Goal: Find contact information: Find contact information

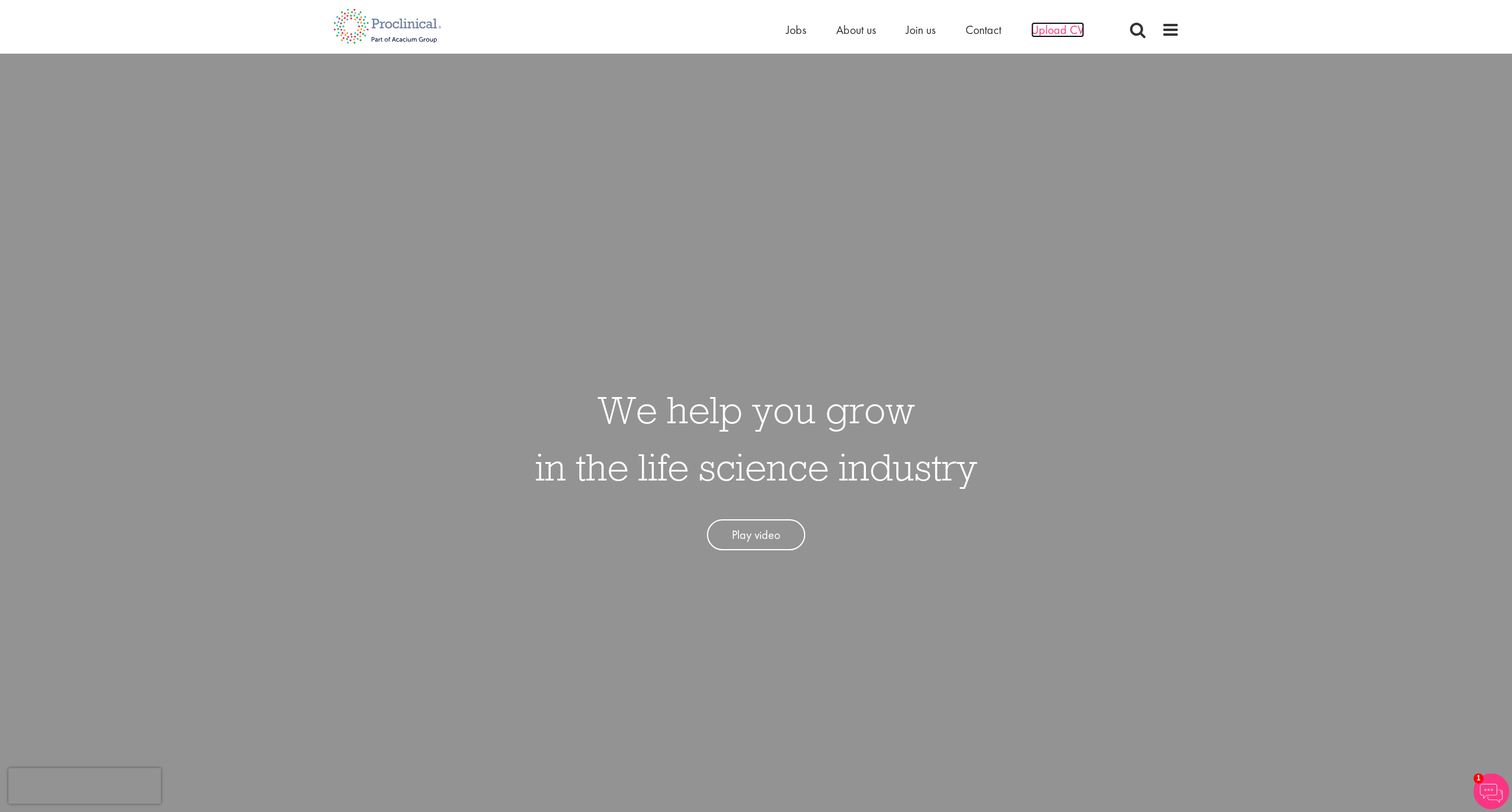
click at [1045, 30] on span "Upload CV" at bounding box center [1058, 29] width 53 height 16
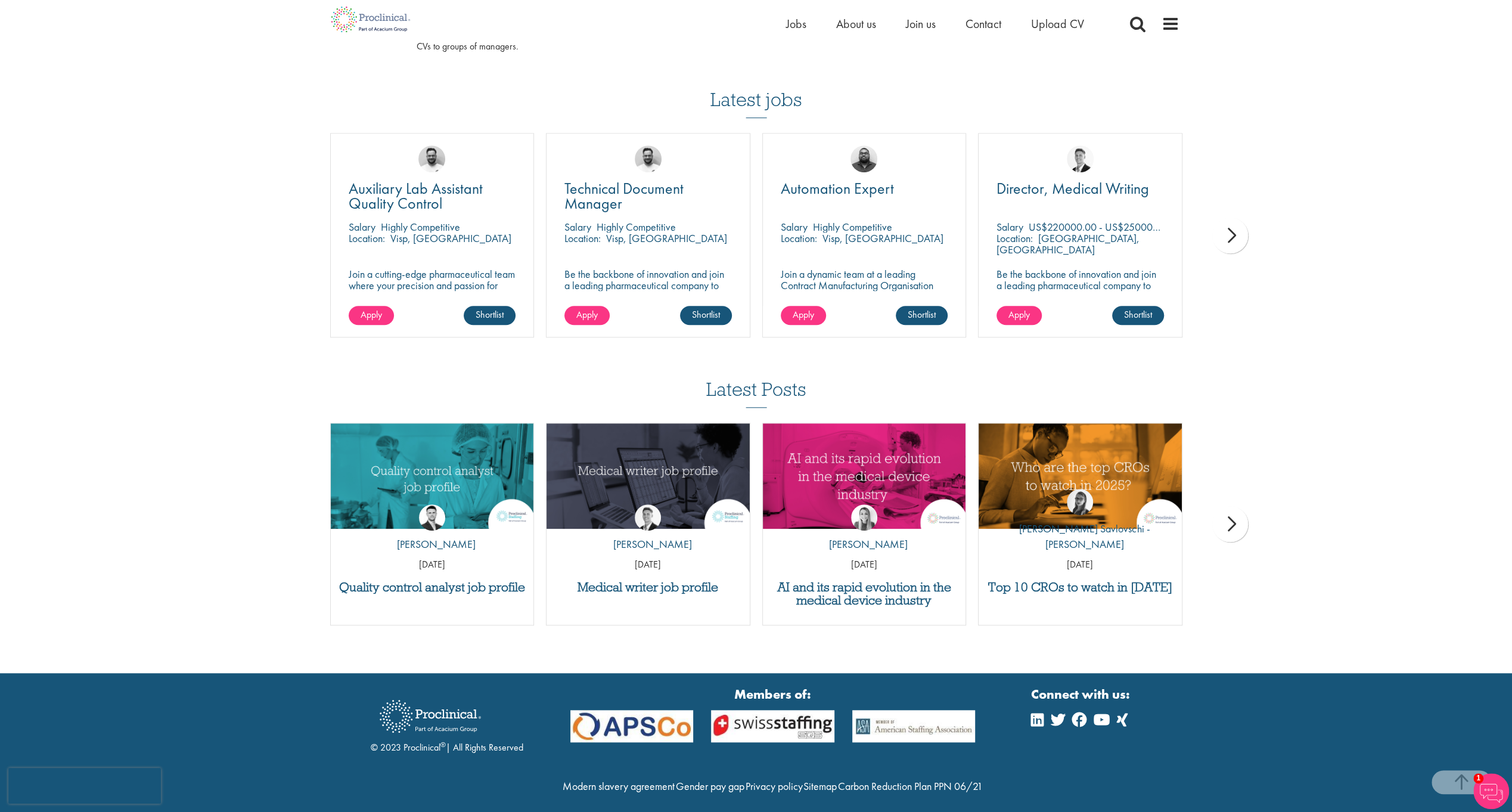
scroll to position [716, 0]
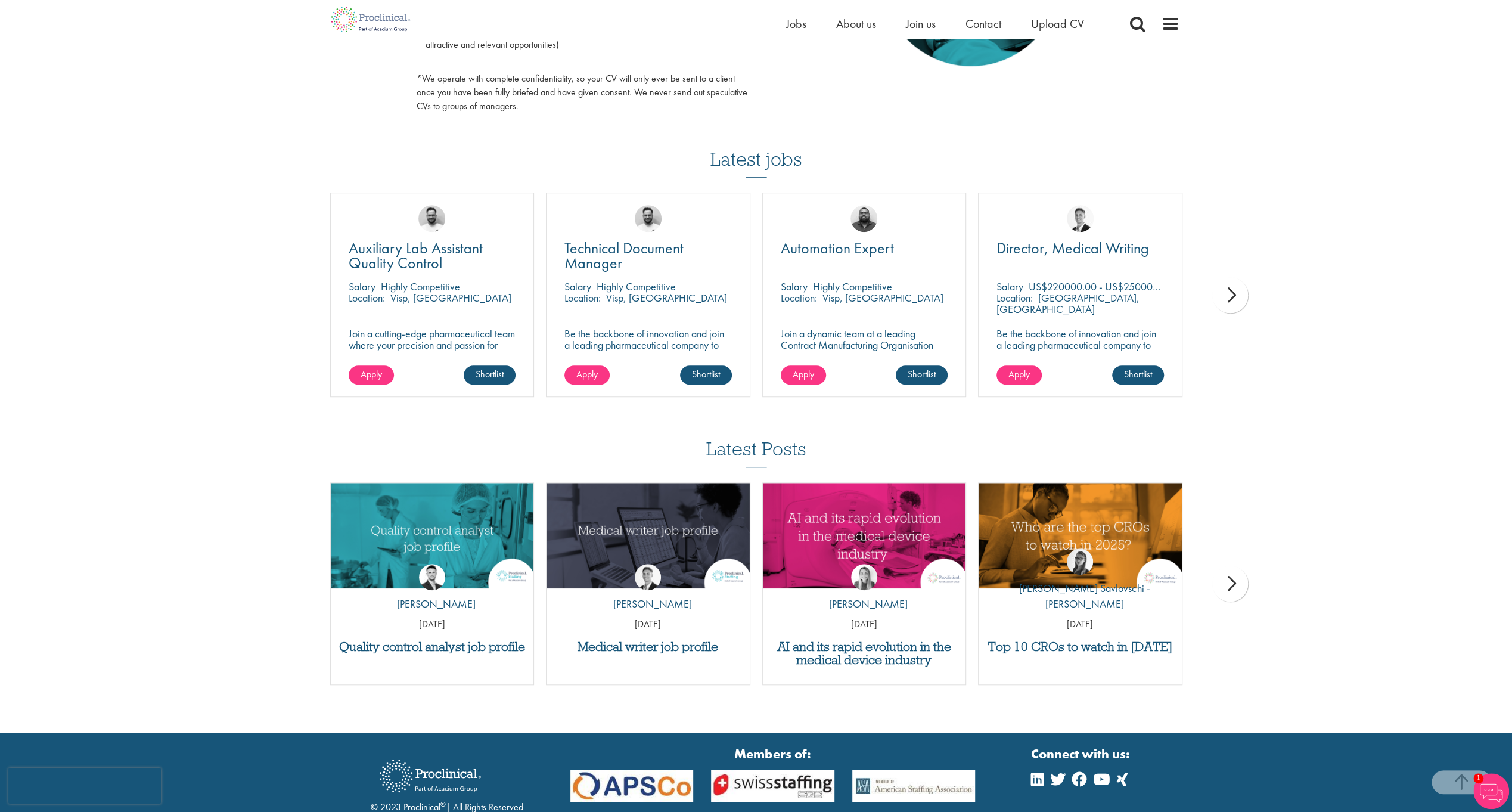
click at [1233, 302] on div "next" at bounding box center [1230, 295] width 36 height 36
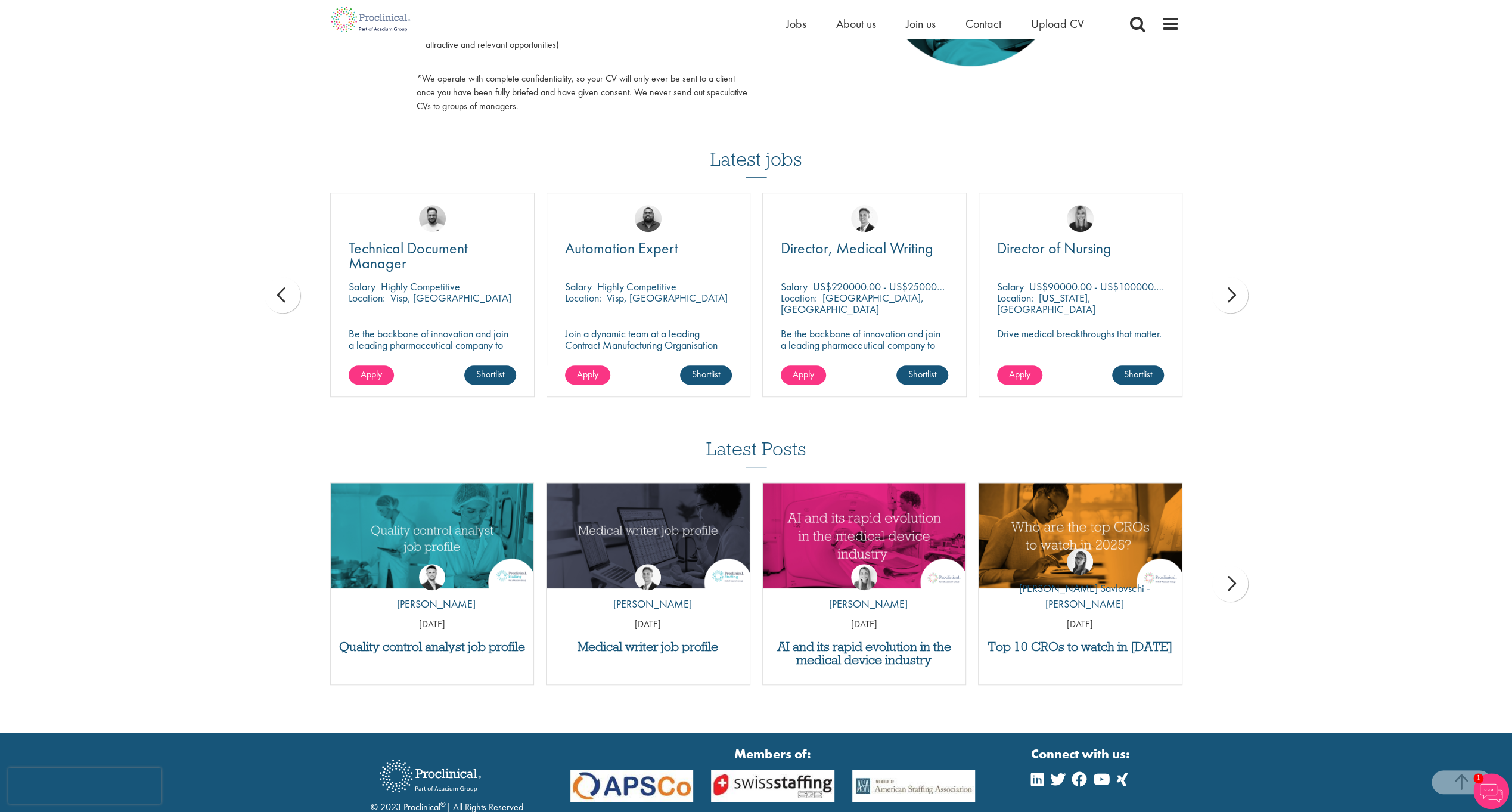
click at [1233, 302] on div "next" at bounding box center [1230, 295] width 36 height 36
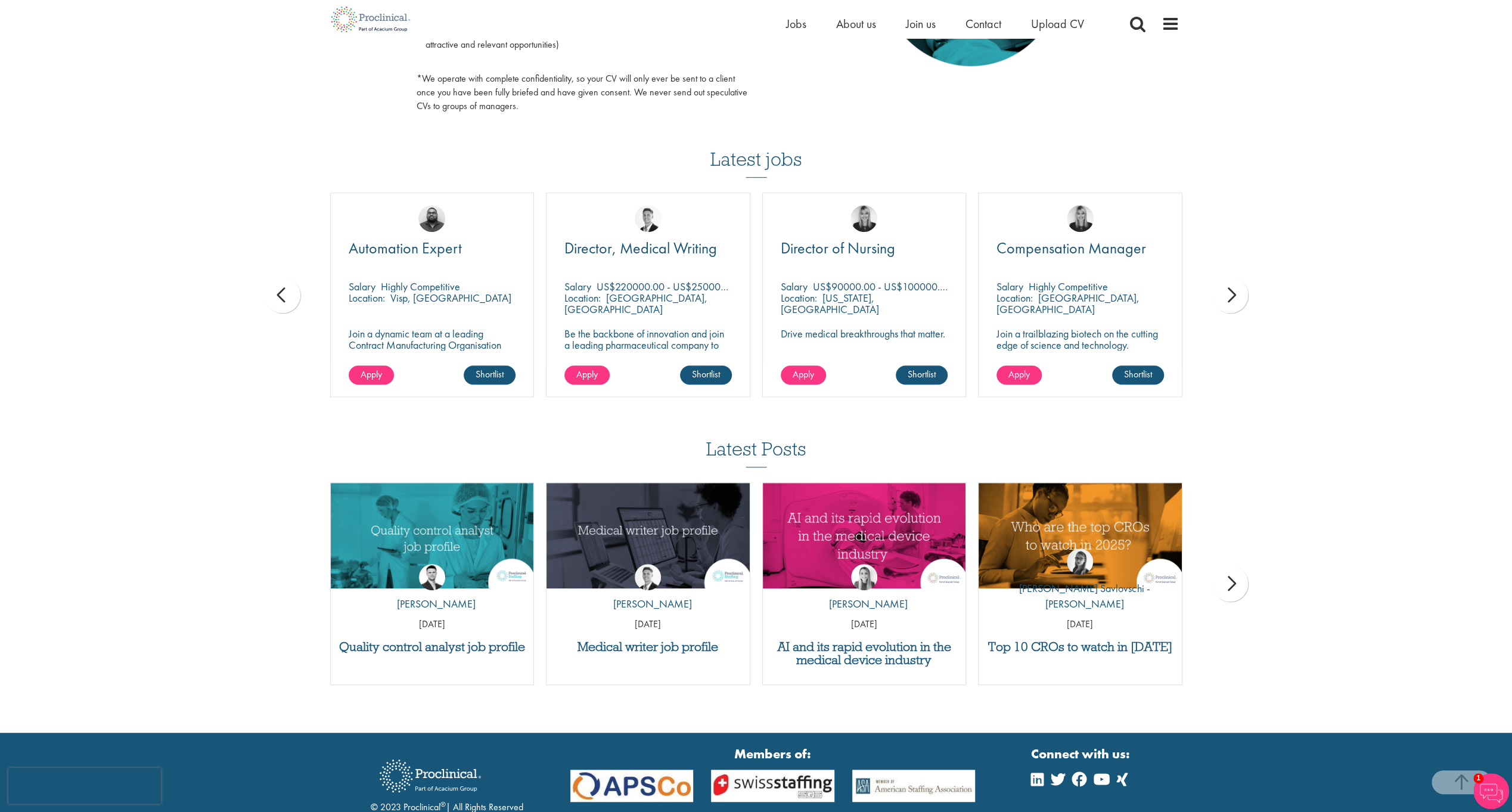
click at [1233, 302] on div "next" at bounding box center [1230, 295] width 36 height 36
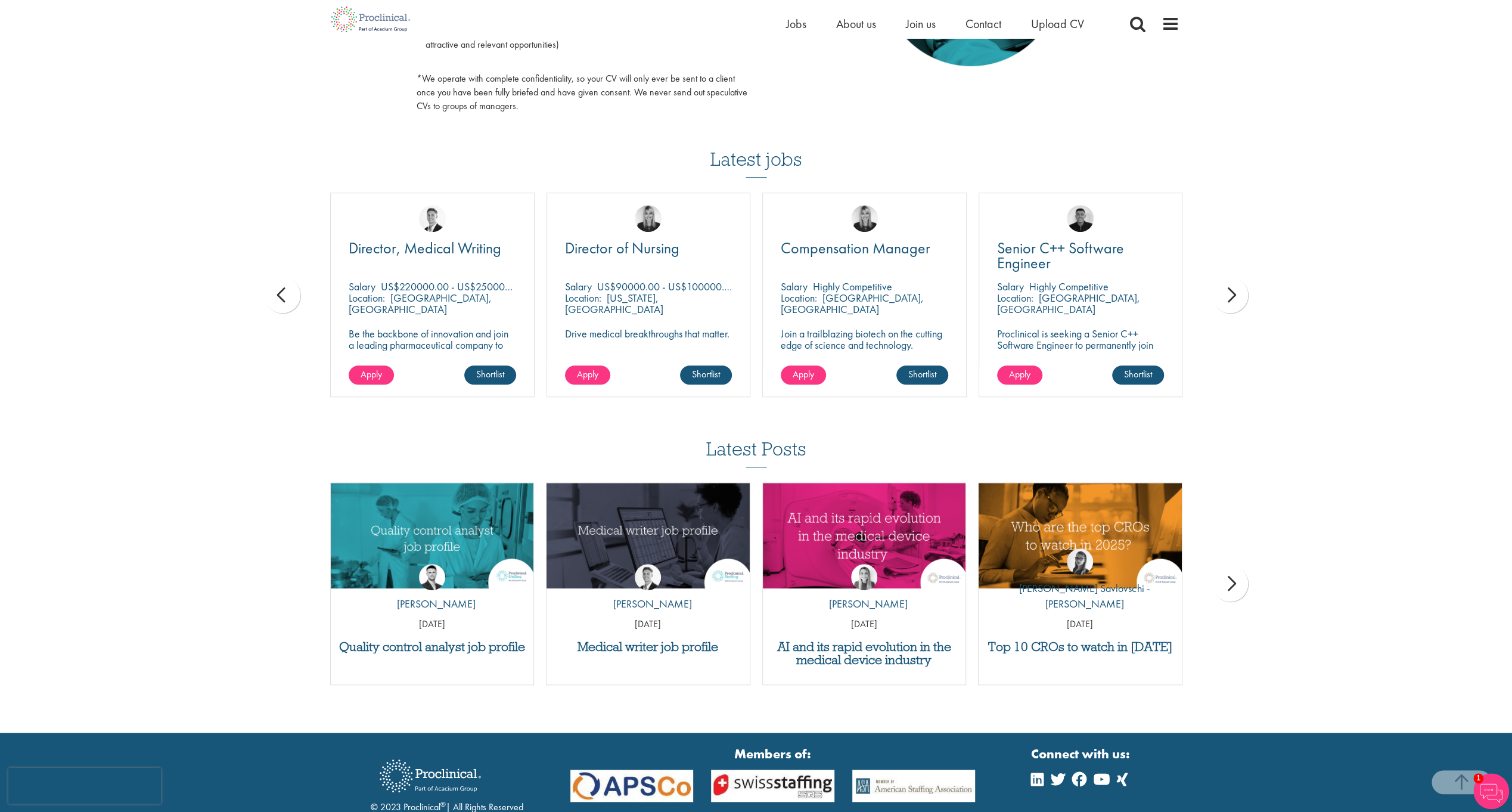
click at [1233, 302] on div "next" at bounding box center [1230, 295] width 36 height 36
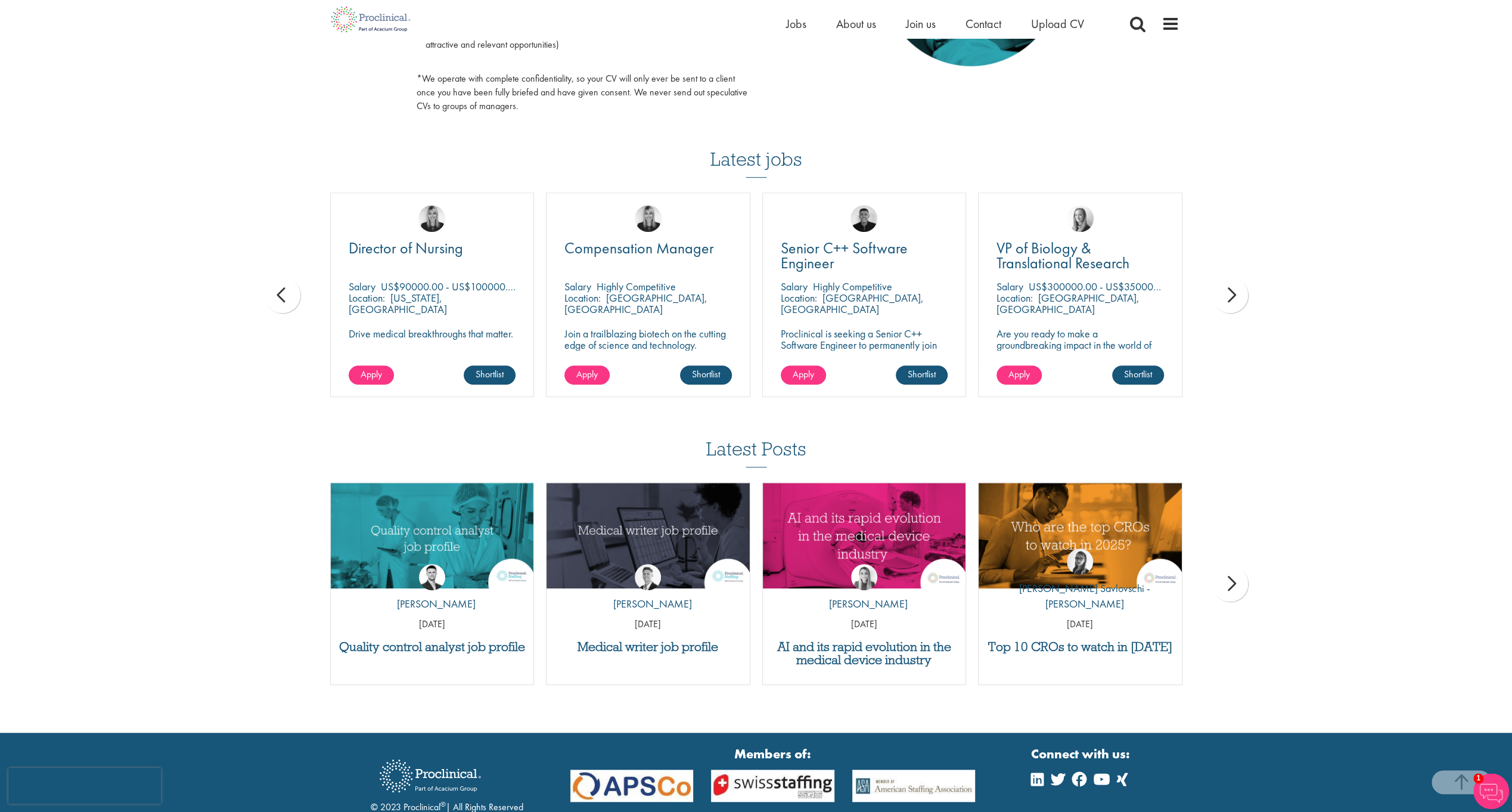
click at [1233, 302] on div "next" at bounding box center [1230, 295] width 36 height 36
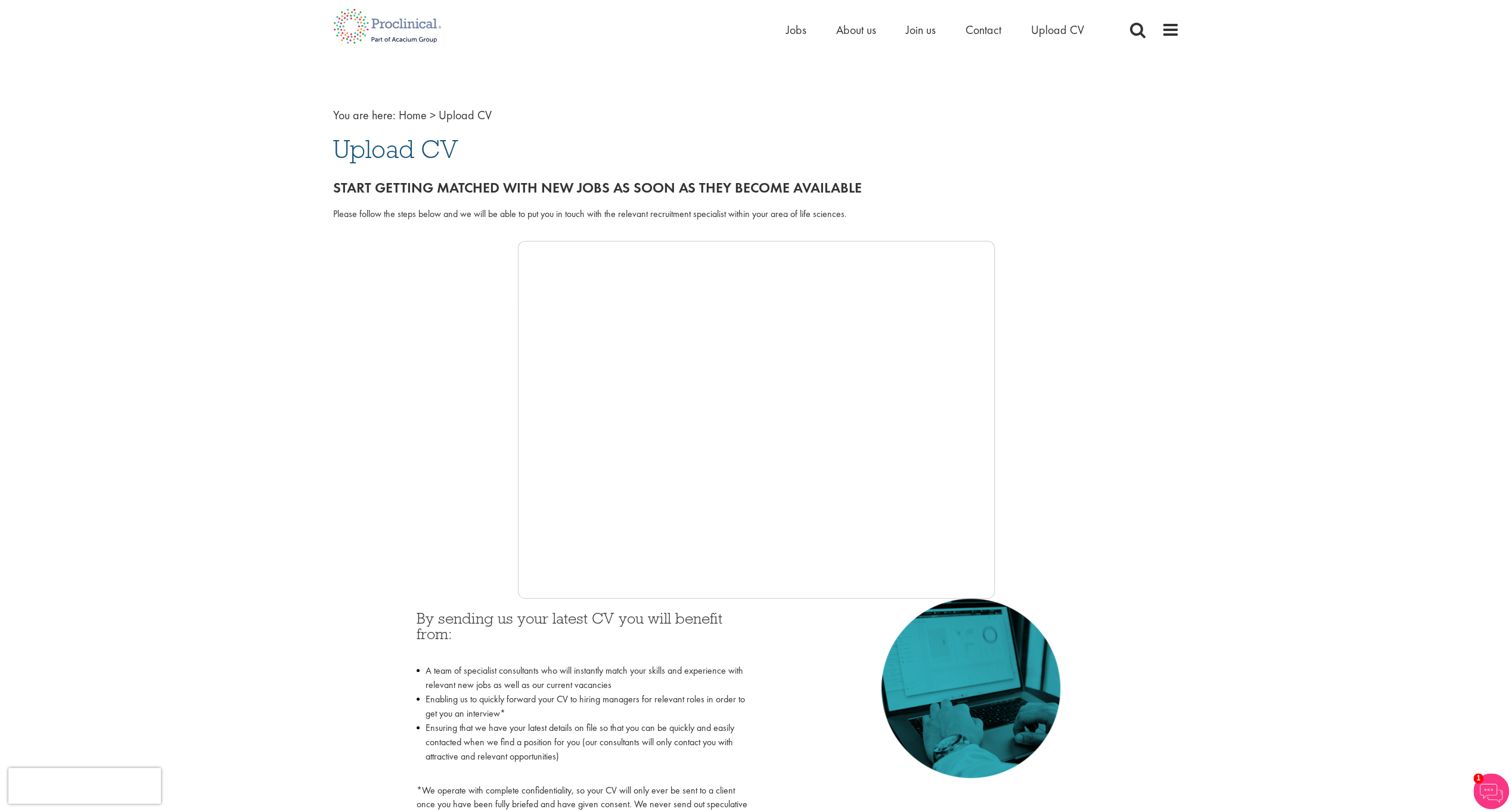
scroll to position [0, 0]
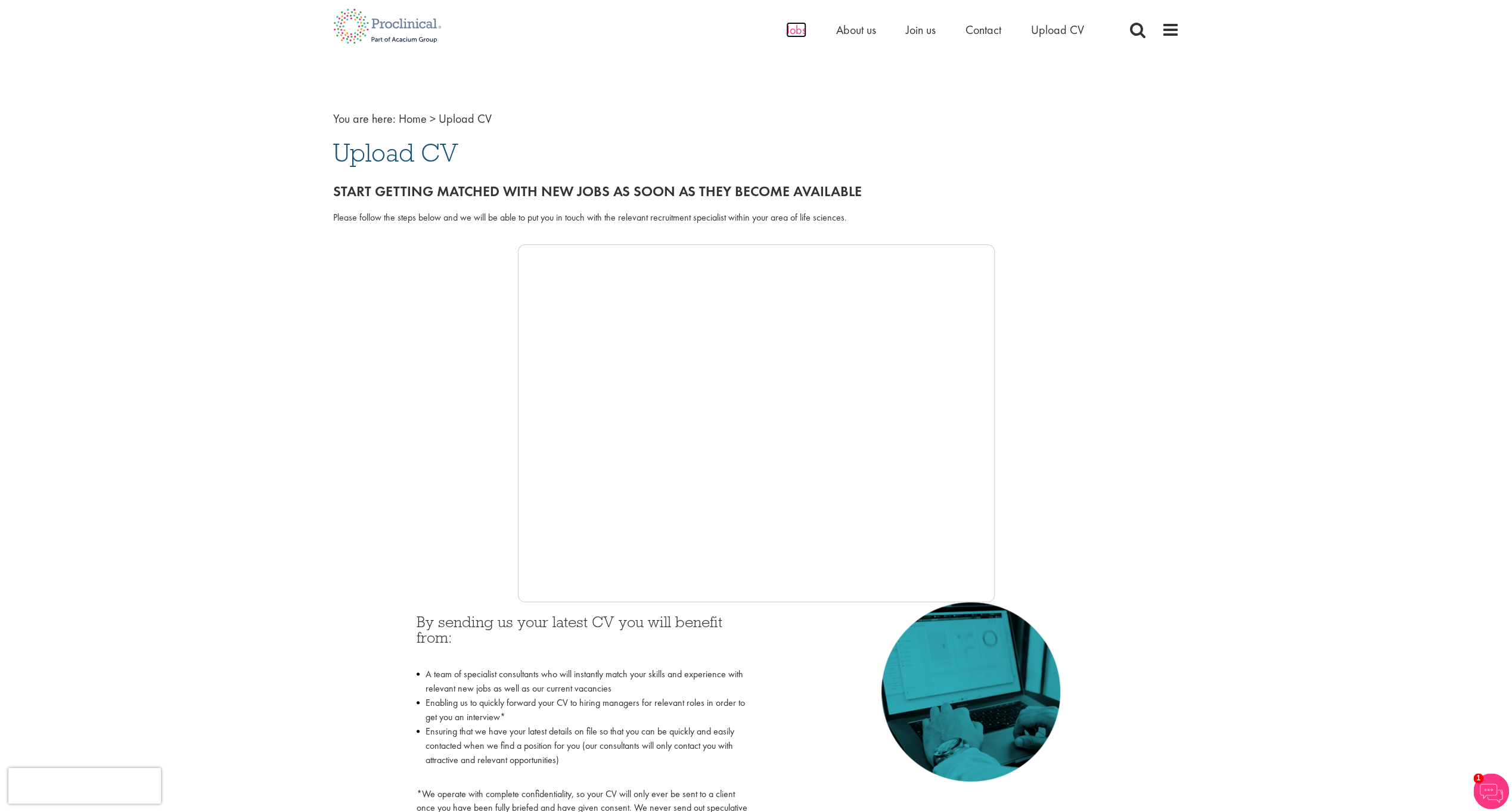
click at [796, 31] on span "Jobs" at bounding box center [796, 29] width 20 height 16
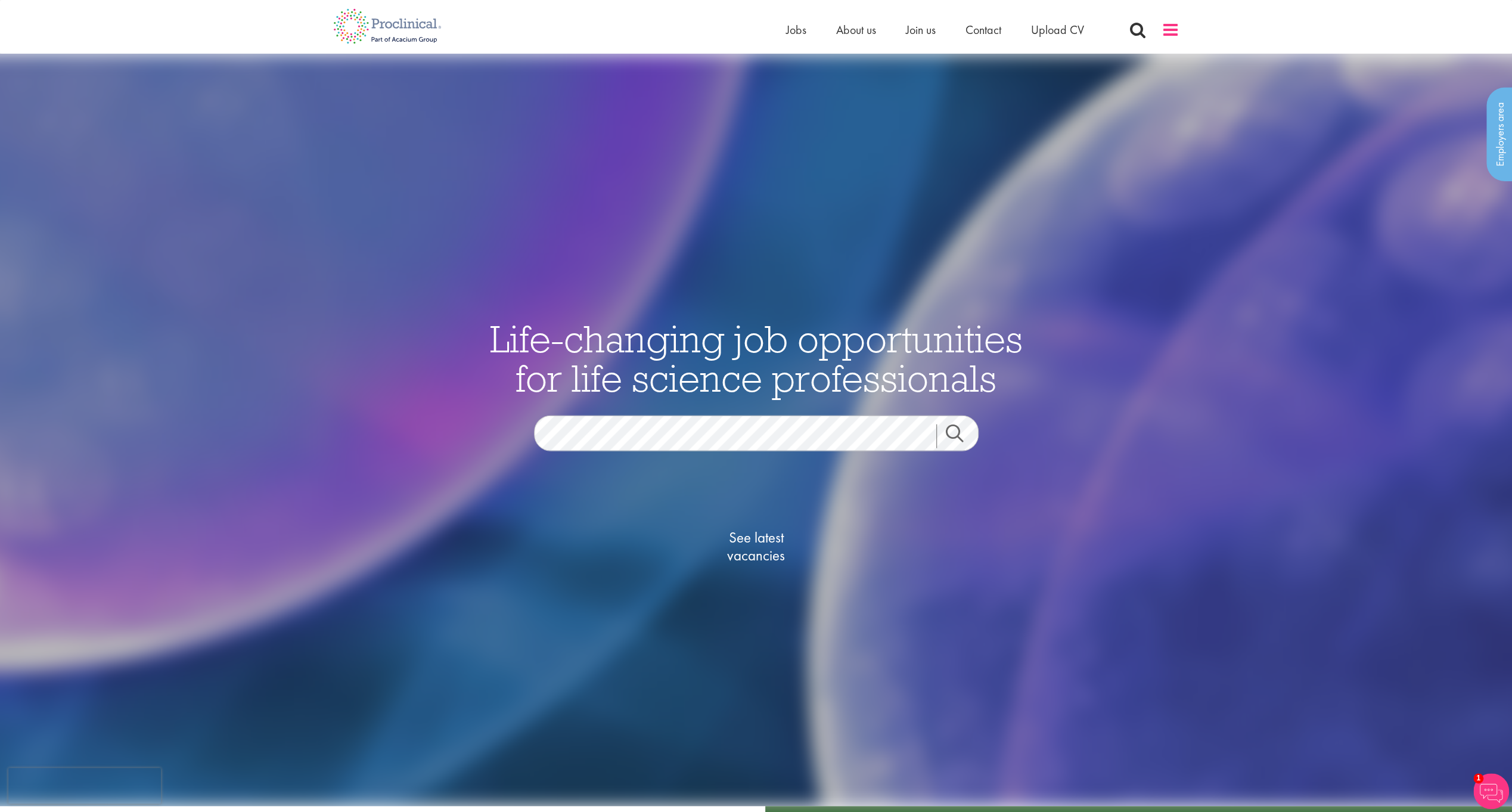
click at [1170, 33] on span at bounding box center [1170, 29] width 18 height 18
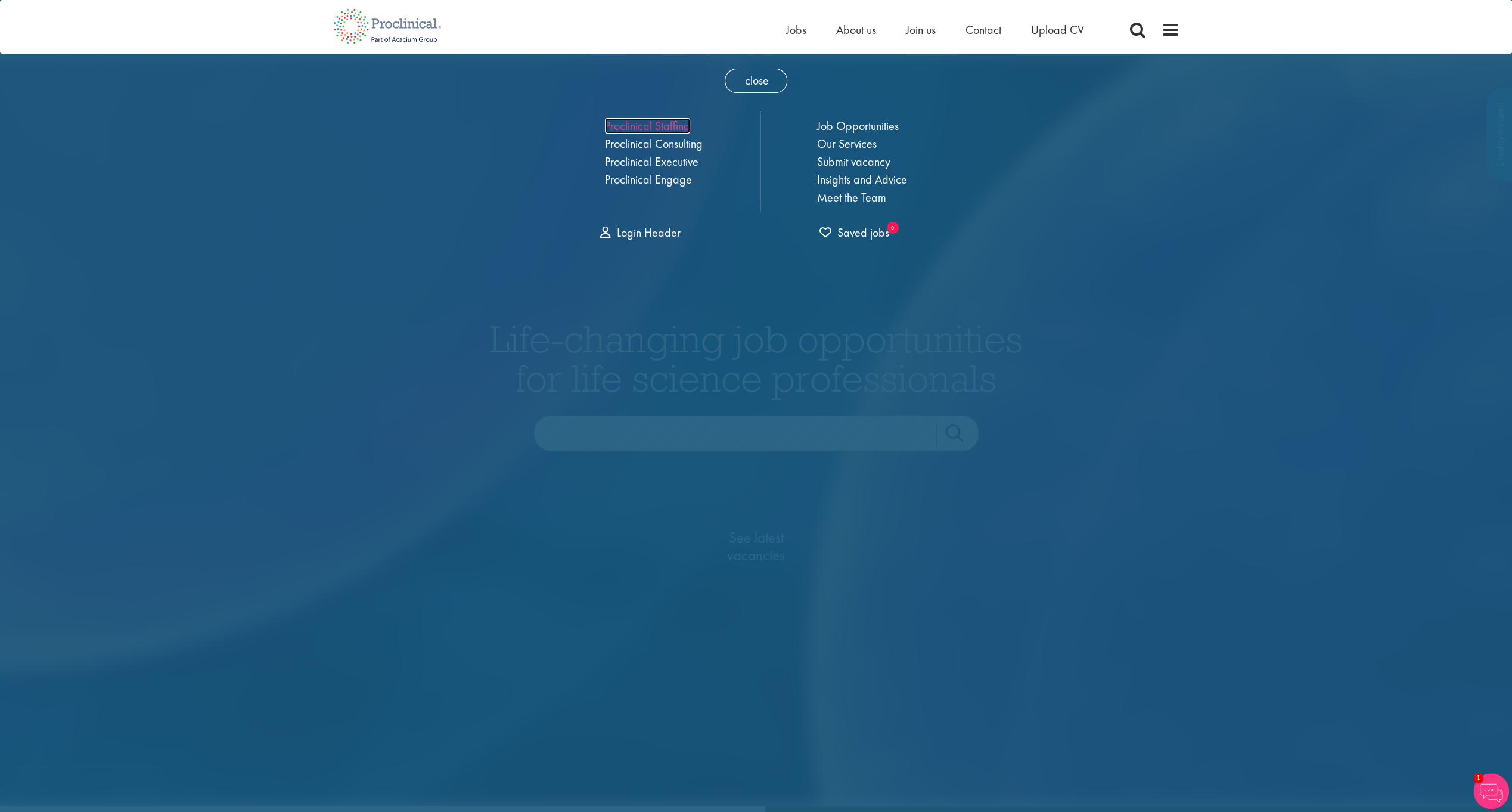
click at [648, 120] on link "Proclinical Staffing" at bounding box center [648, 126] width 85 height 16
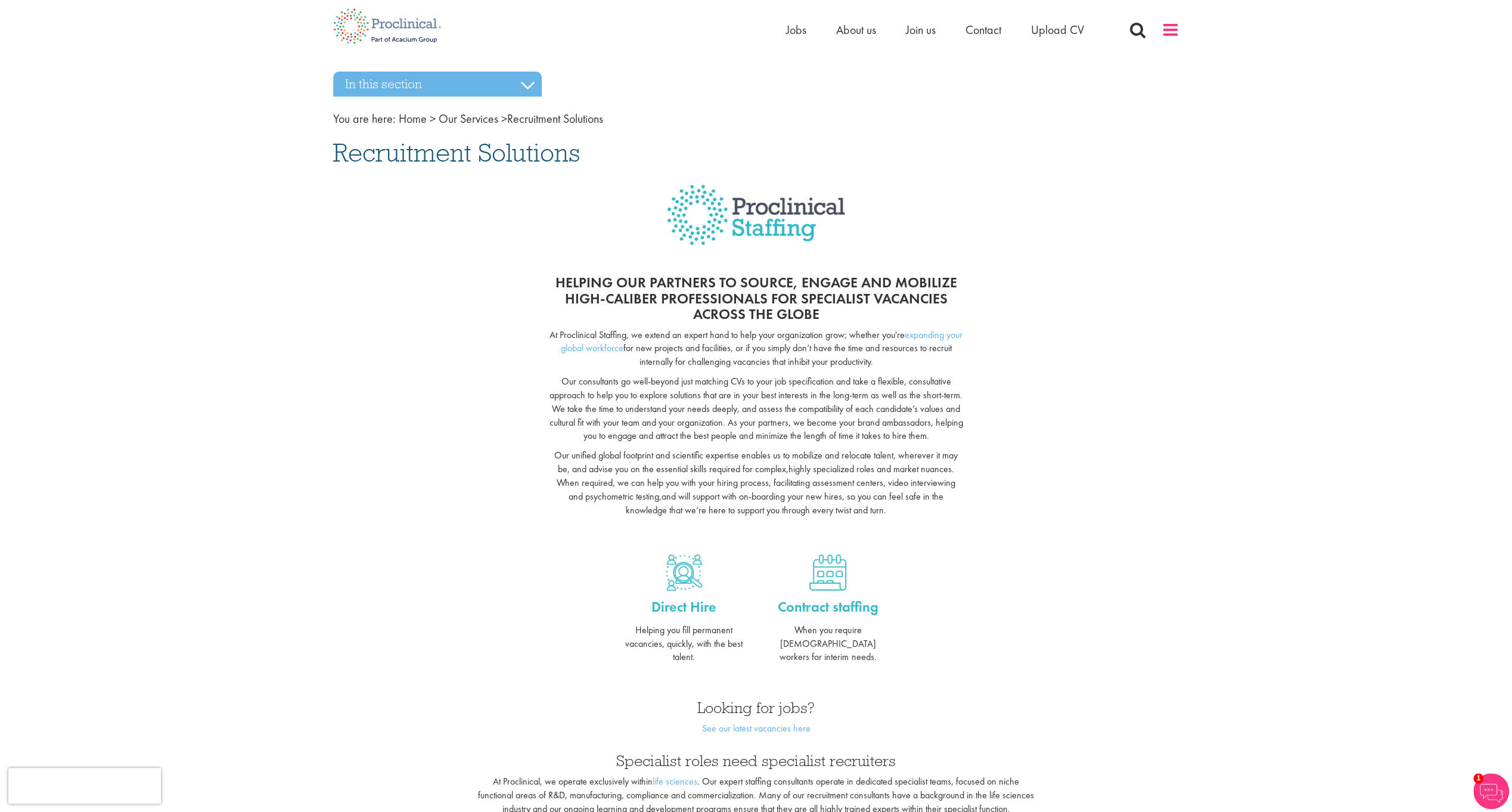
click at [1170, 29] on span at bounding box center [1170, 29] width 18 height 18
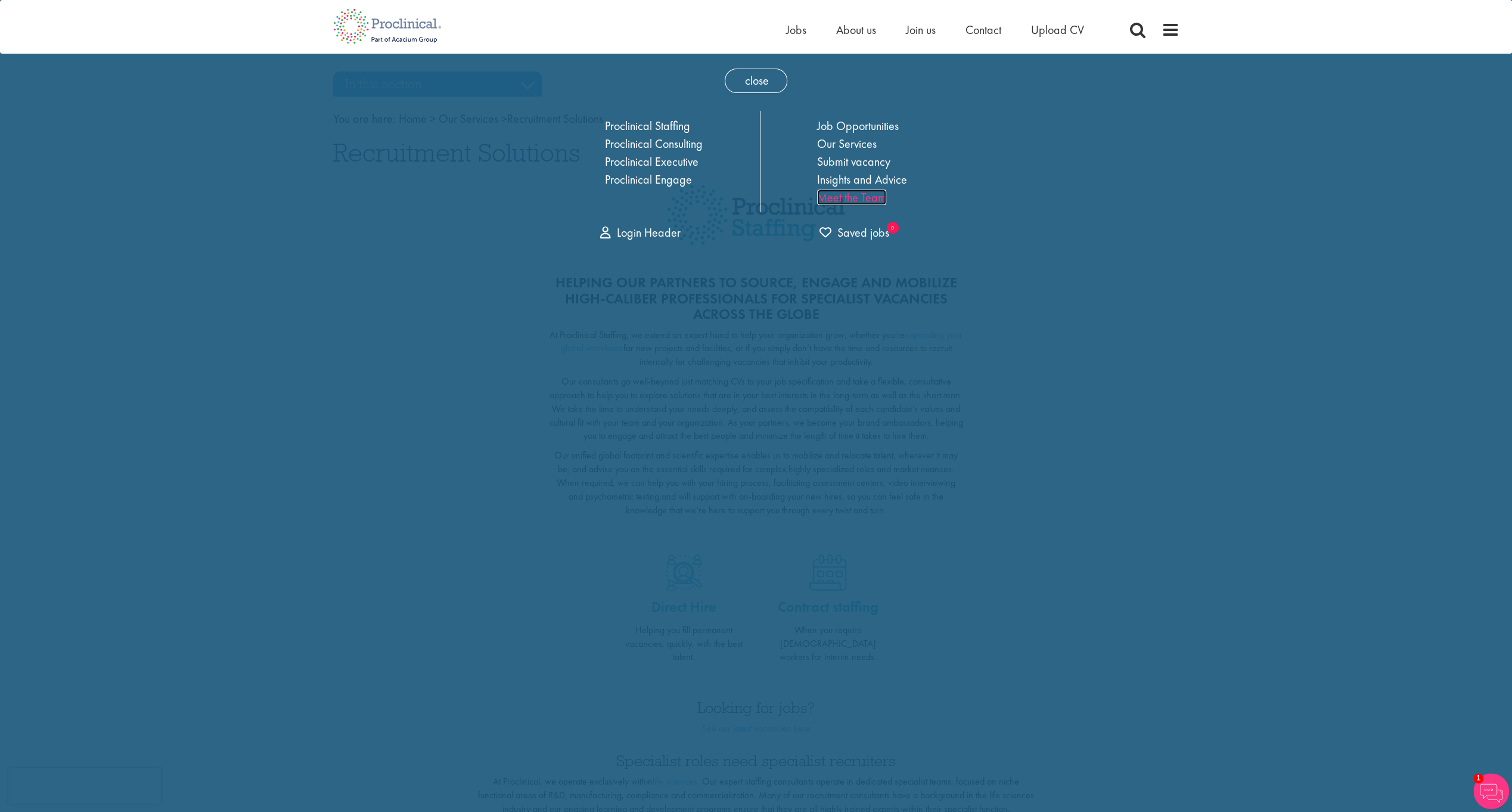
click at [844, 195] on link "Meet the Team" at bounding box center [851, 197] width 69 height 16
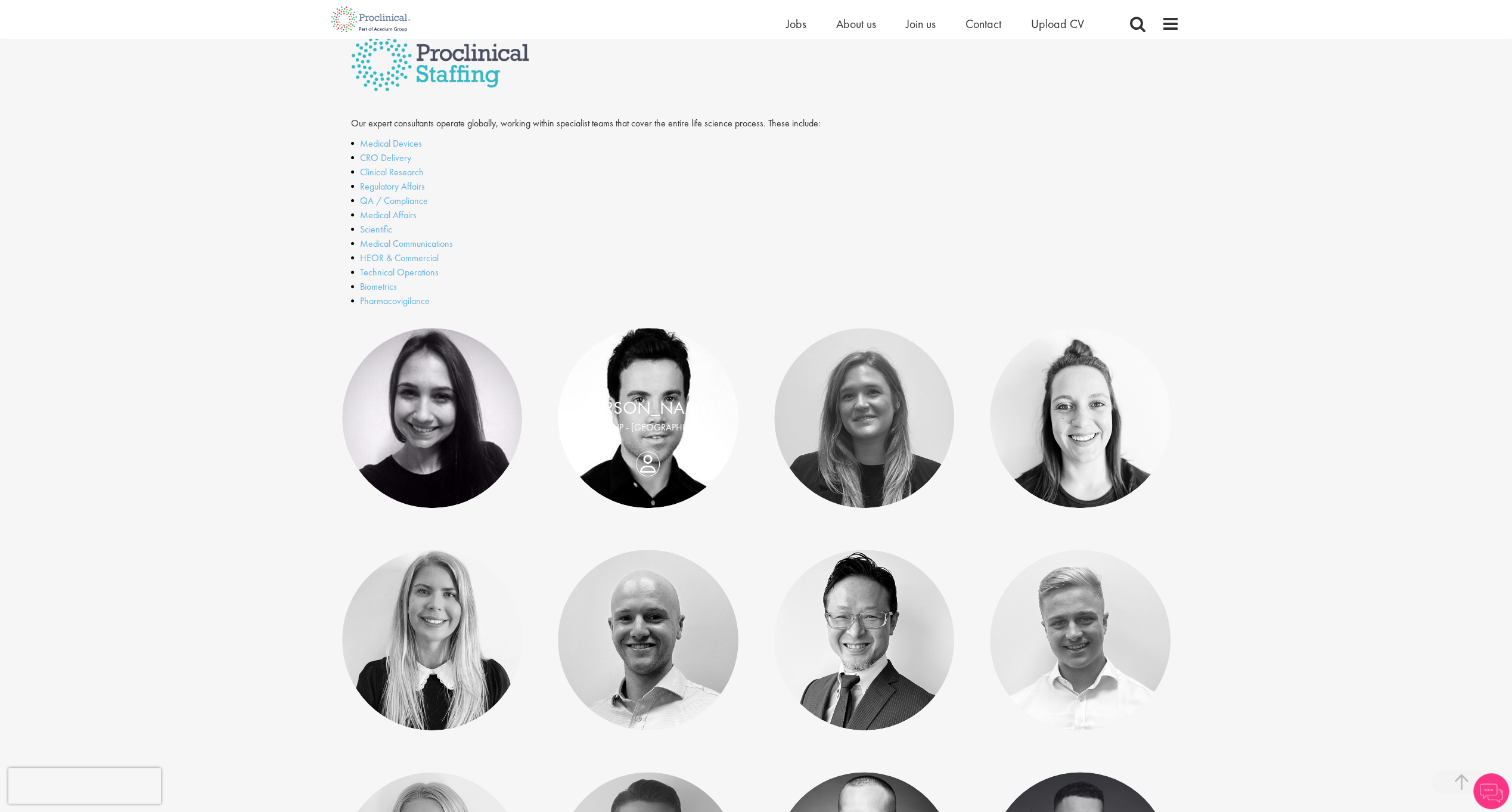
click at [643, 423] on p "Executive VP - [GEOGRAPHIC_DATA]" at bounding box center [648, 428] width 157 height 14
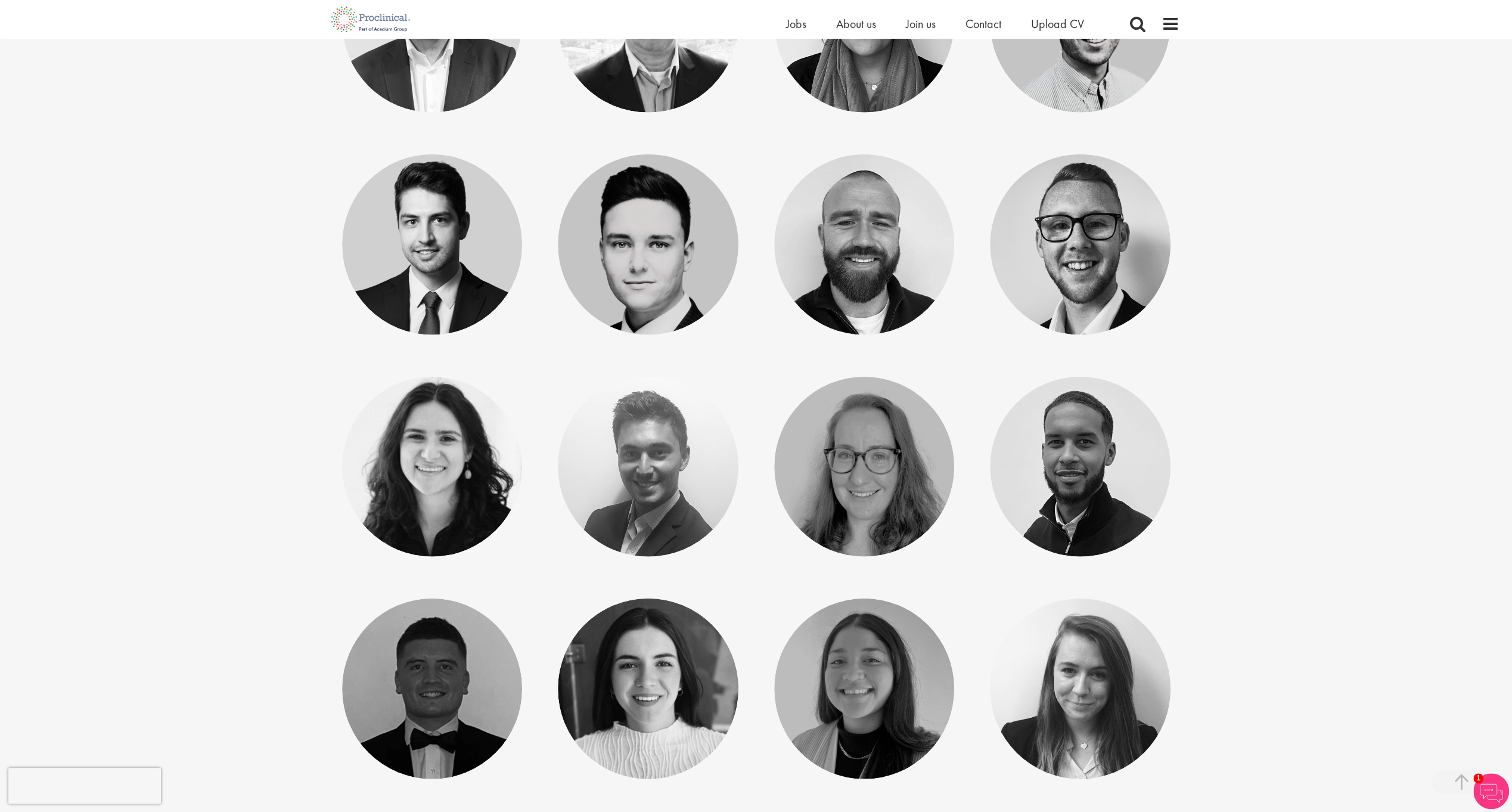
scroll to position [3041, 0]
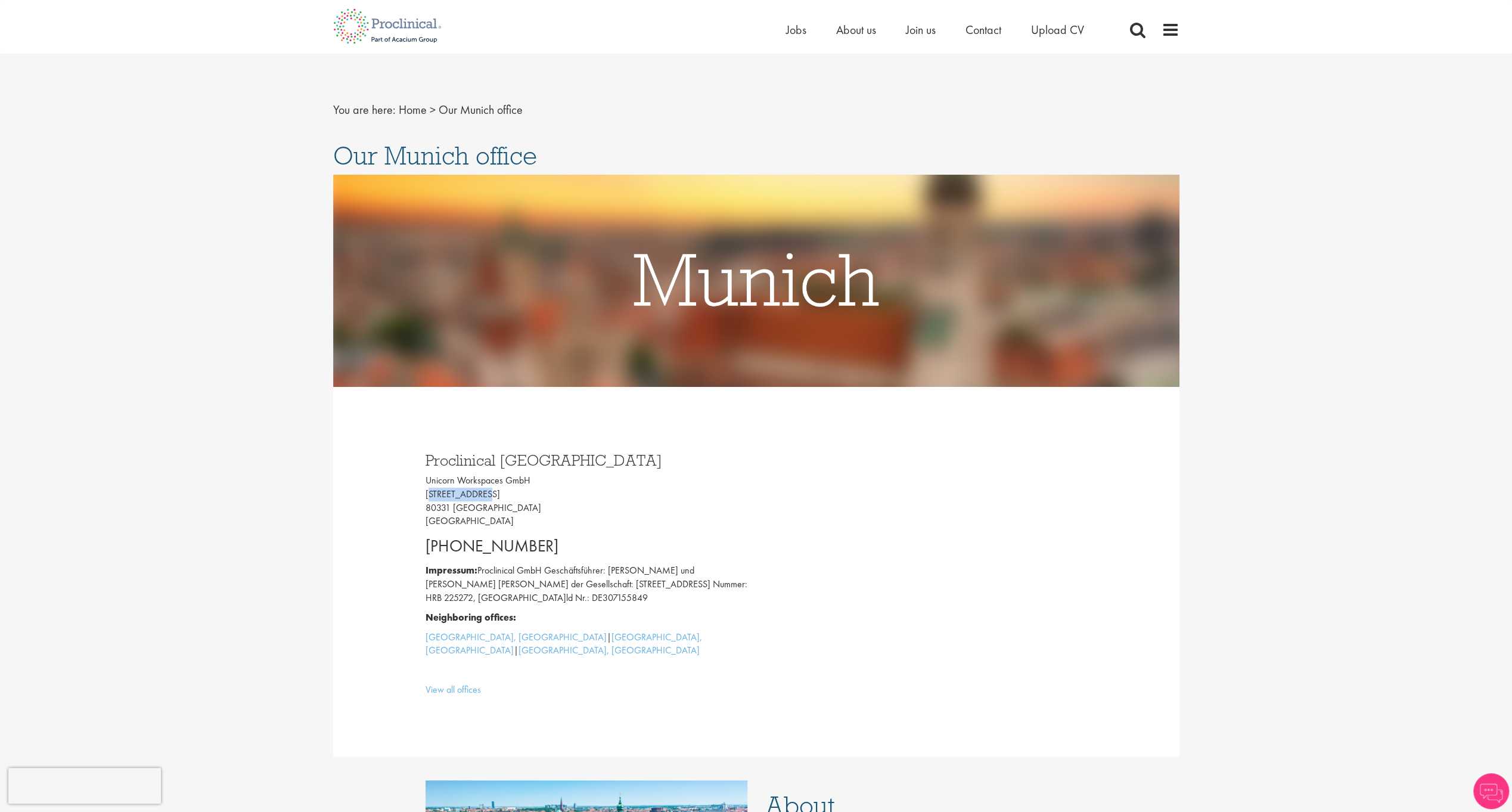
drag, startPoint x: 427, startPoint y: 490, endPoint x: 477, endPoint y: 498, distance: 50.6
click at [477, 498] on p "Unicorn Workspaces GmbH Isartorplatz 8 80331 München Germany" at bounding box center [586, 501] width 322 height 54
drag, startPoint x: 477, startPoint y: 498, endPoint x: 391, endPoint y: 505, distance: 86.3
click at [391, 505] on div "Proclinical Germany Unicorn Workspaces GmbH Isartorplatz 8 80331 München German…" at bounding box center [756, 571] width 847 height 370
drag, startPoint x: 423, startPoint y: 491, endPoint x: 494, endPoint y: 508, distance: 73.0
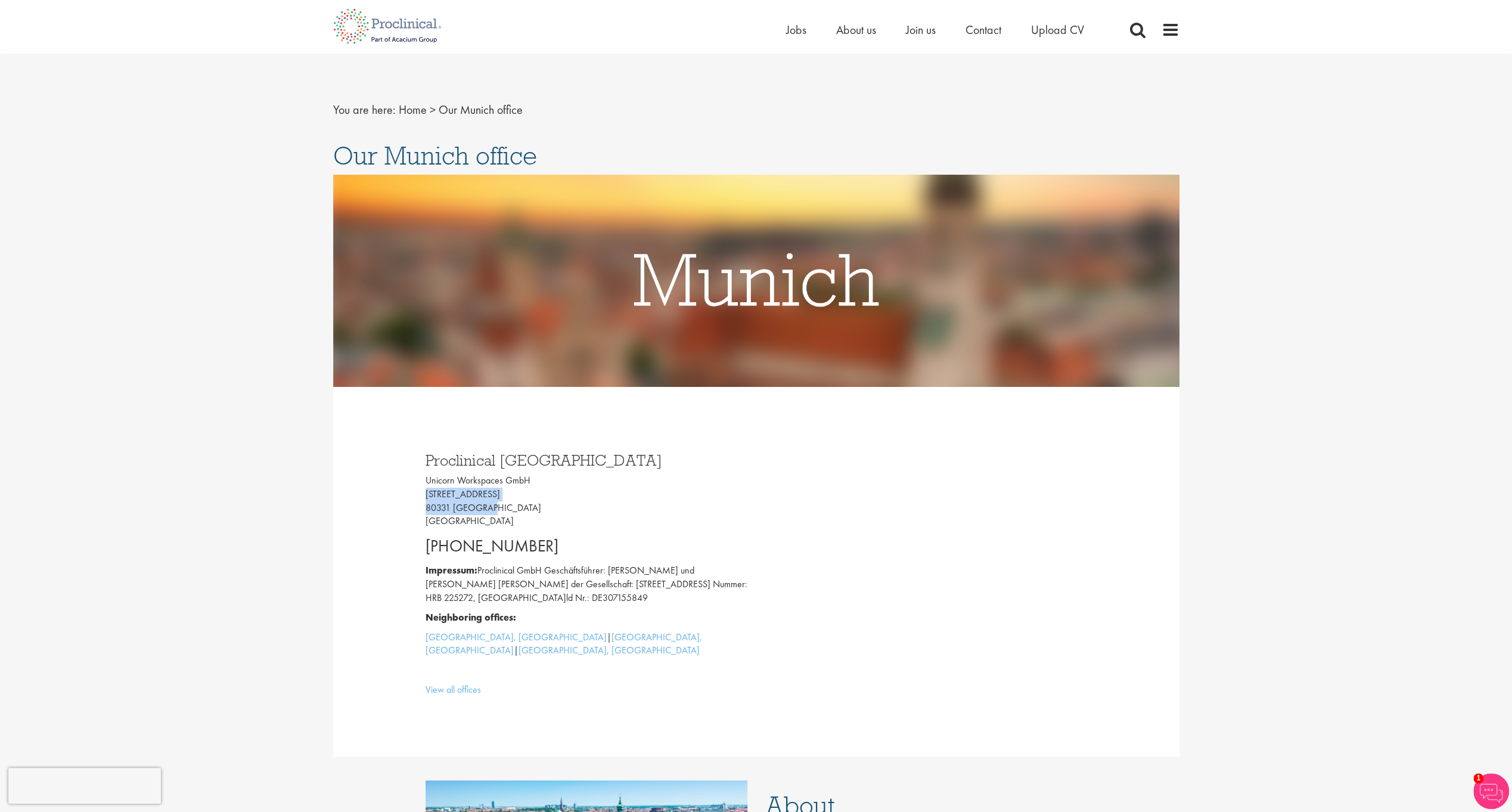
click at [494, 508] on div "Proclinical Germany Unicorn Workspaces GmbH Isartorplatz 8 80331 München German…" at bounding box center [587, 572] width 340 height 263
copy p "Isartorplatz 8 80331 München"
drag, startPoint x: 564, startPoint y: 463, endPoint x: 428, endPoint y: 460, distance: 136.0
click at [428, 460] on h3 "Proclinical Germany" at bounding box center [586, 460] width 322 height 16
drag, startPoint x: 479, startPoint y: 565, endPoint x: 545, endPoint y: 571, distance: 66.3
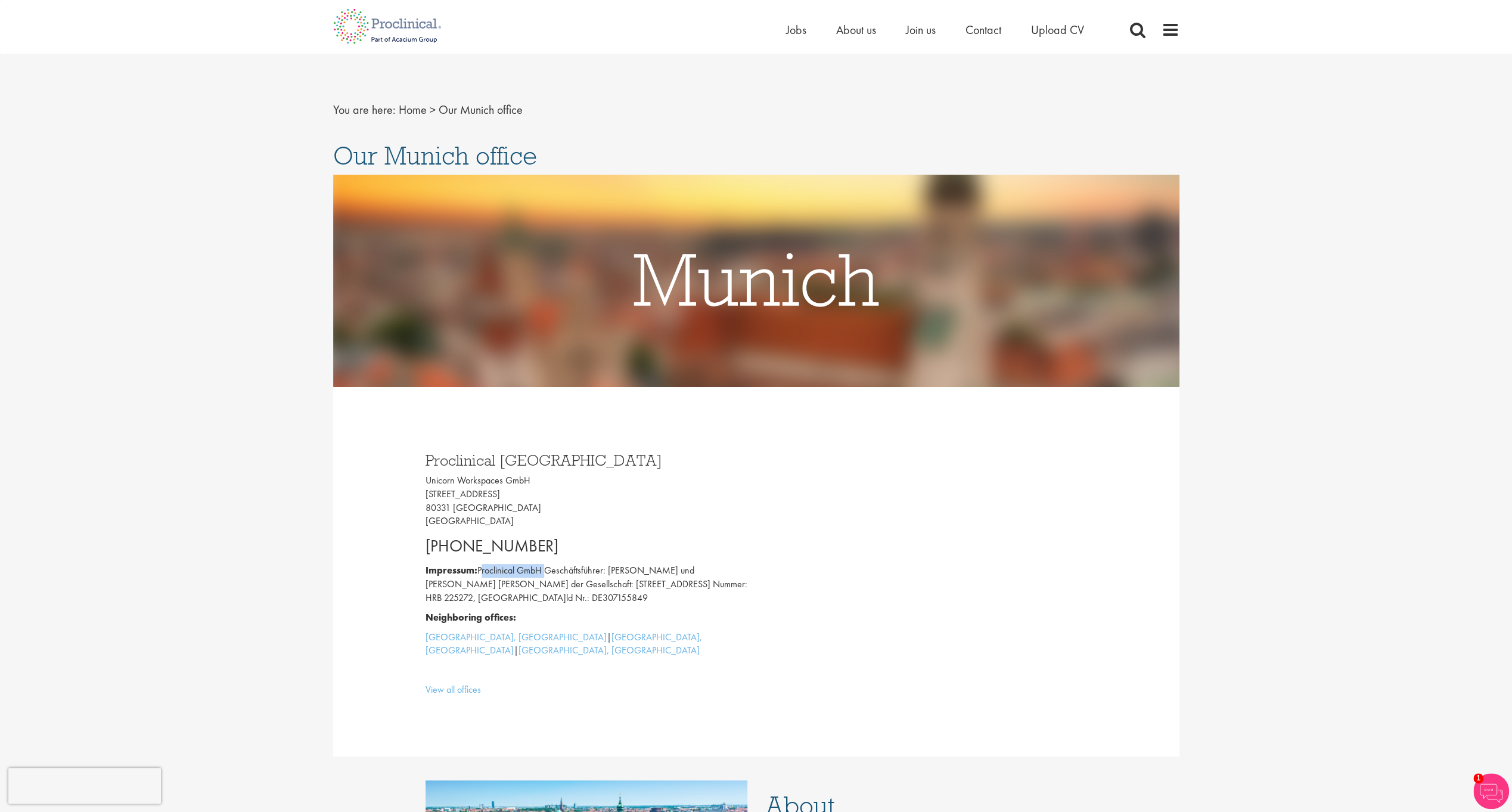
click at [545, 571] on p "Impressum: Proclinical GmbH Geschäftsführer: Tom Richards und Mike Barnard Sitz…" at bounding box center [586, 585] width 322 height 41
copy p "Proclinical GmbH"
